Goal: Information Seeking & Learning: Find contact information

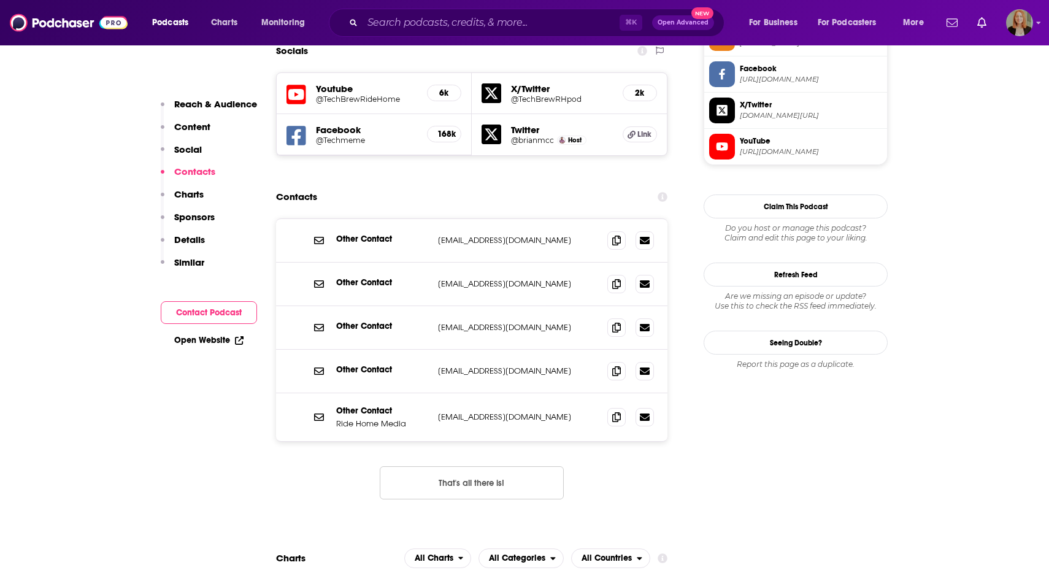
scroll to position [1058, 0]
click at [616, 366] on icon at bounding box center [616, 371] width 9 height 10
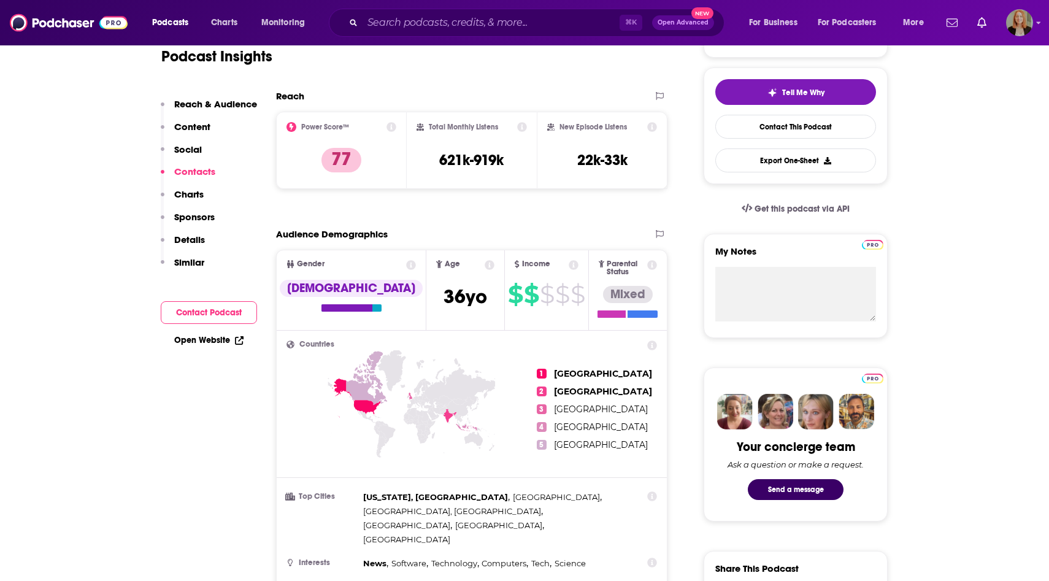
scroll to position [0, 0]
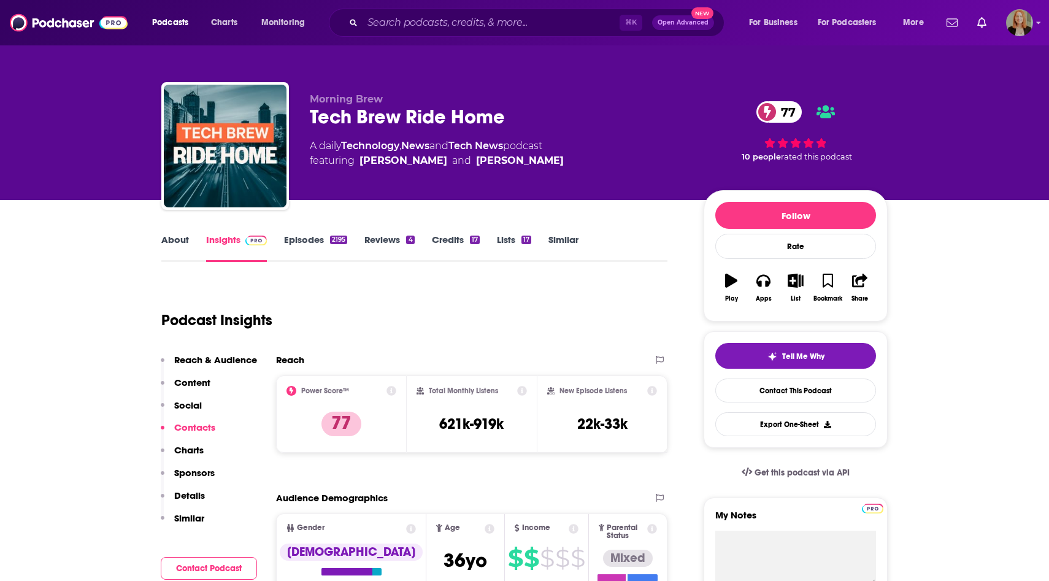
click at [172, 239] on link "About" at bounding box center [175, 248] width 28 height 28
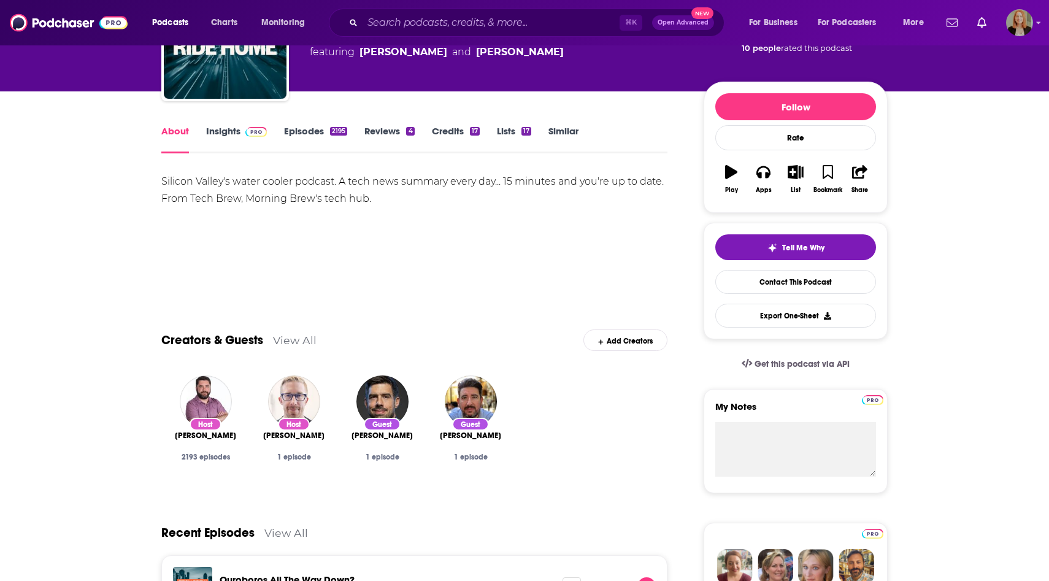
scroll to position [150, 0]
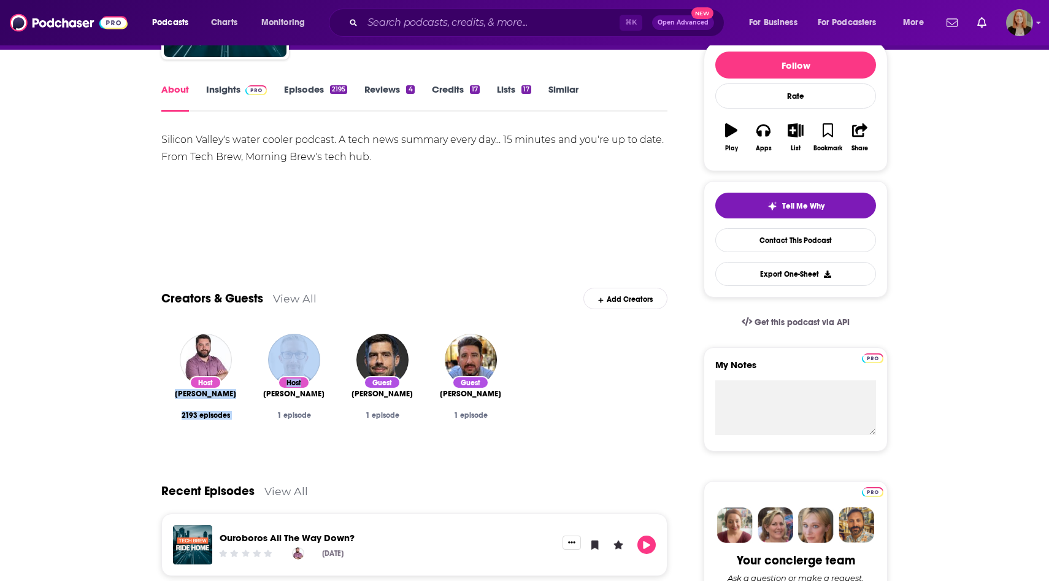
drag, startPoint x: 163, startPoint y: 392, endPoint x: 252, endPoint y: 391, distance: 89.6
click at [252, 391] on div "Host [PERSON_NAME] 2193 episodes Host [PERSON_NAME] 1 episode Guest [PERSON_NAM…" at bounding box center [414, 389] width 506 height 130
click at [232, 93] on link "Insights" at bounding box center [236, 97] width 61 height 28
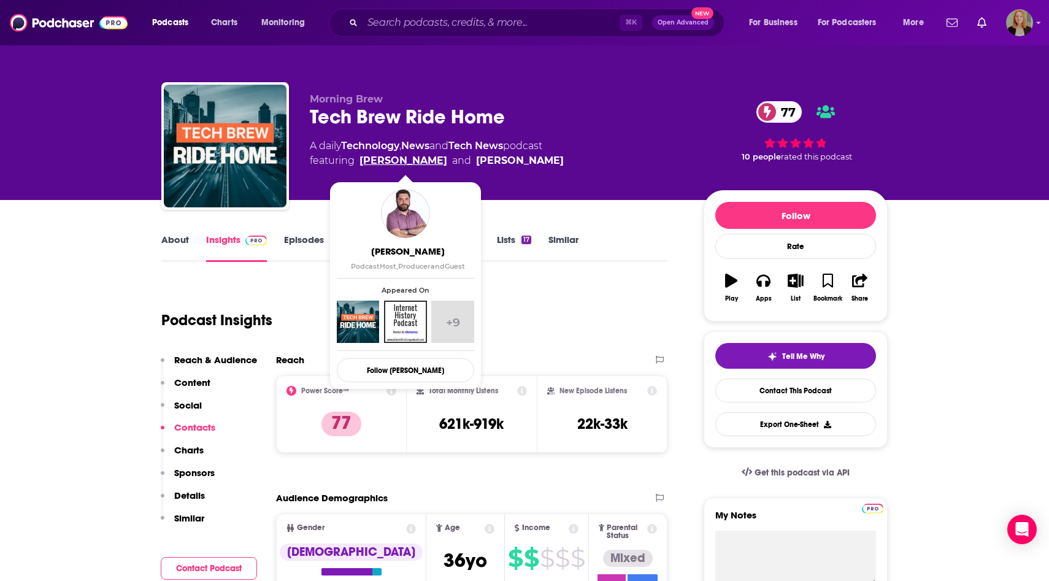
copy link "[PERSON_NAME]"
